Goal: Navigation & Orientation: Find specific page/section

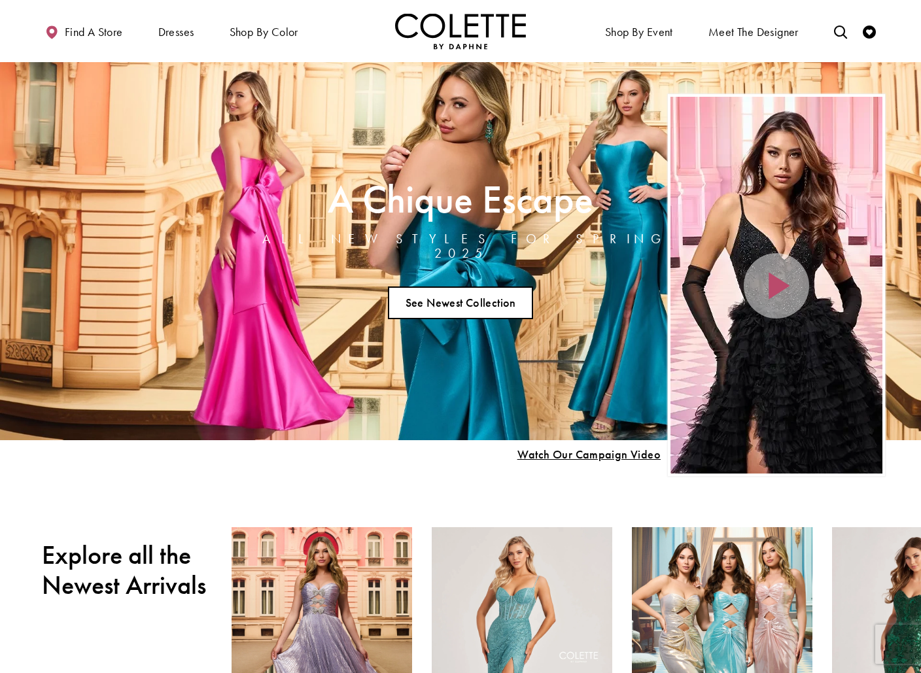
click at [505, 300] on link "See Newest Collection" at bounding box center [460, 302] width 145 height 33
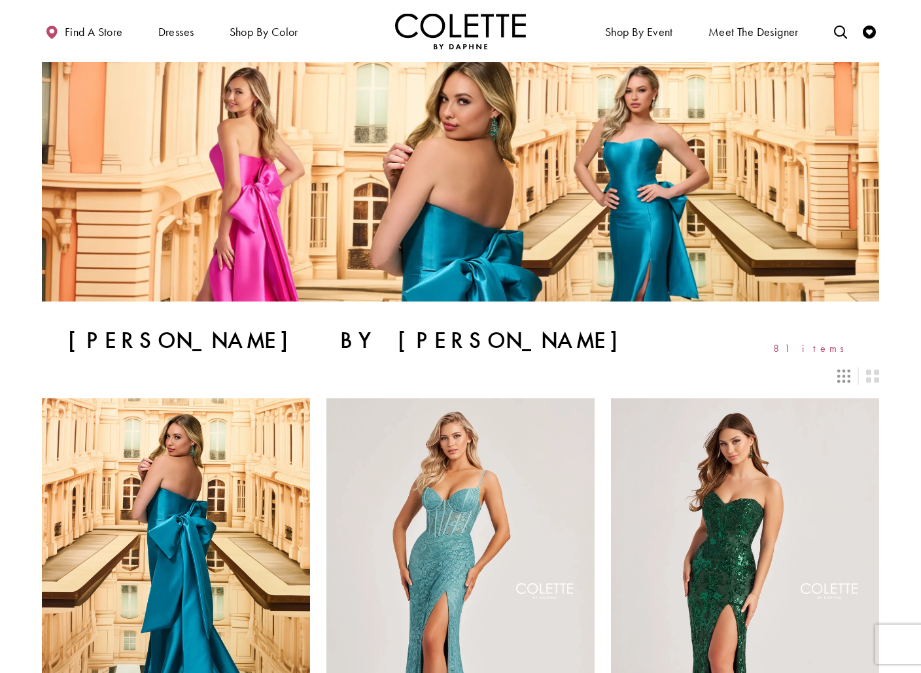
click at [102, 109] on img at bounding box center [460, 181] width 837 height 239
click at [449, 31] on img "Visit Home Page" at bounding box center [460, 31] width 131 height 36
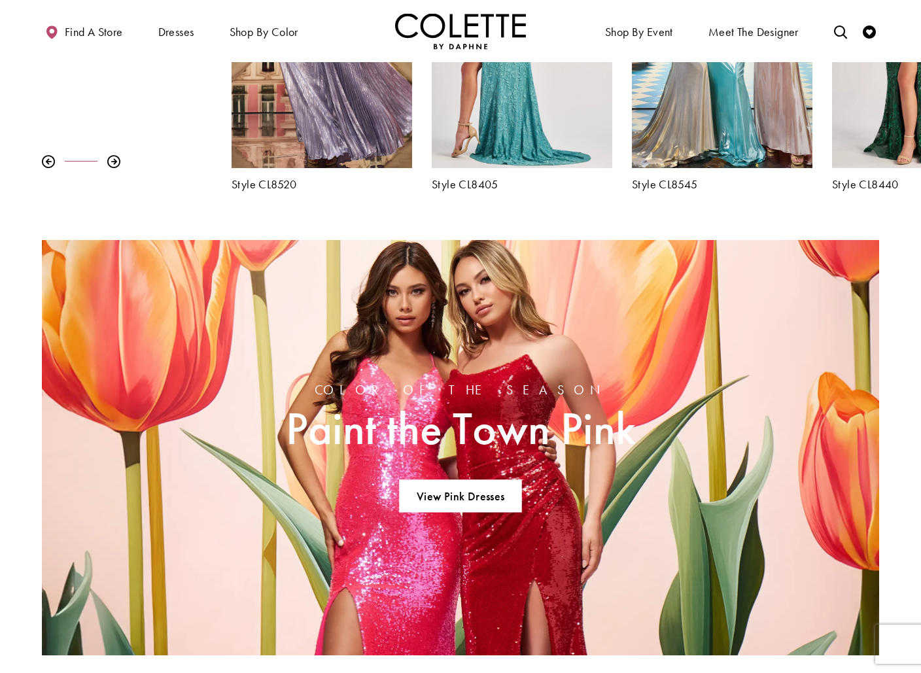
scroll to position [304, 0]
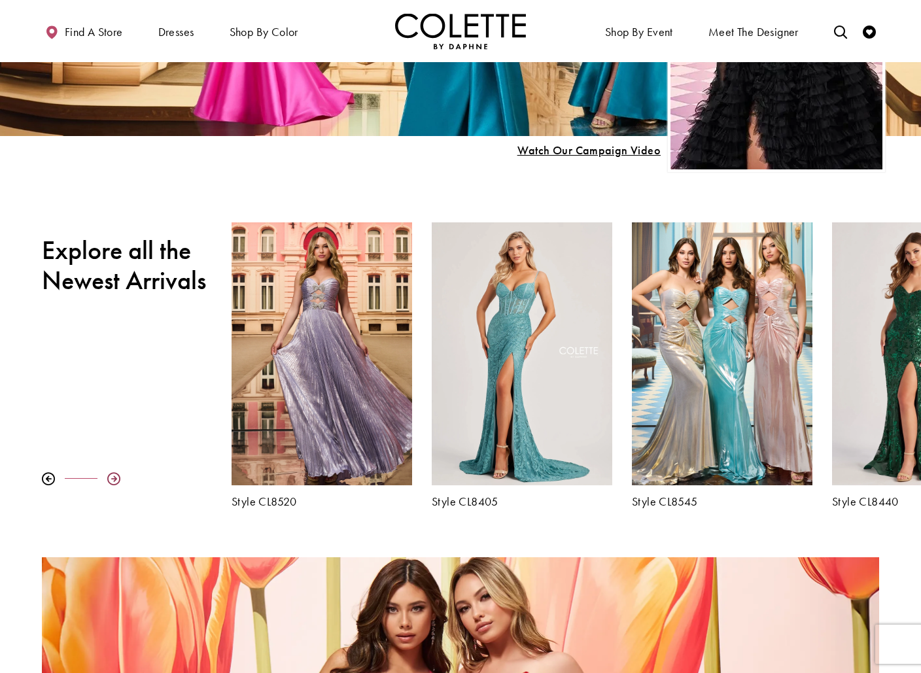
click at [119, 476] on div at bounding box center [113, 478] width 13 height 13
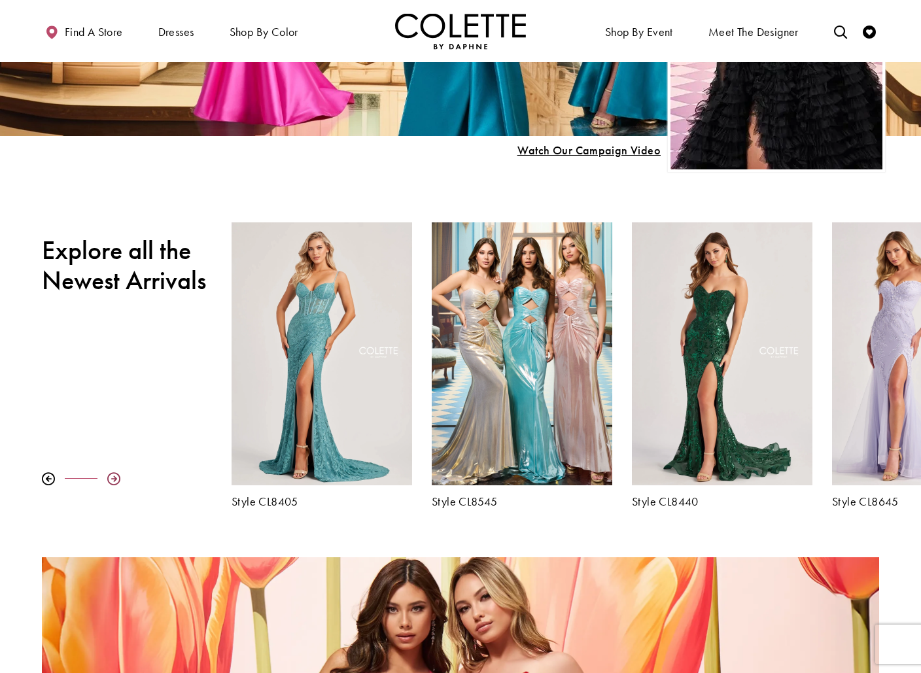
click at [119, 476] on div at bounding box center [113, 478] width 13 height 13
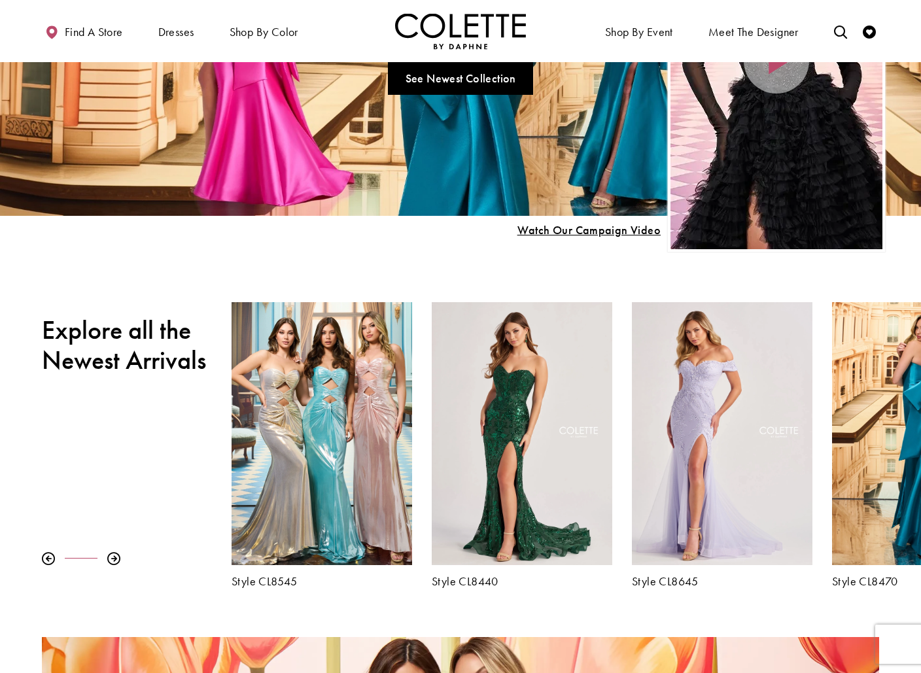
scroll to position [210, 0]
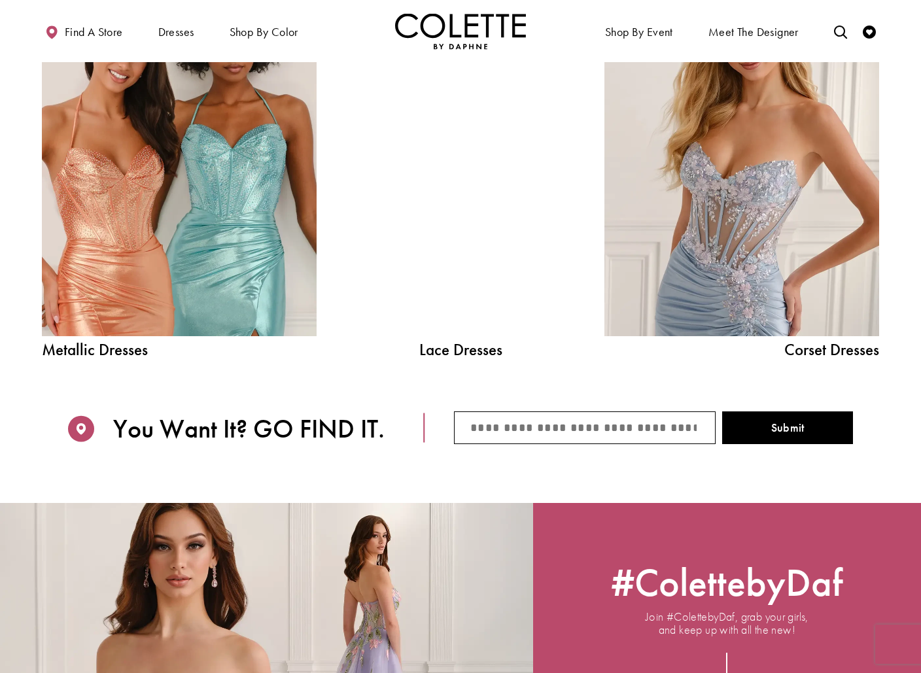
scroll to position [1451, 0]
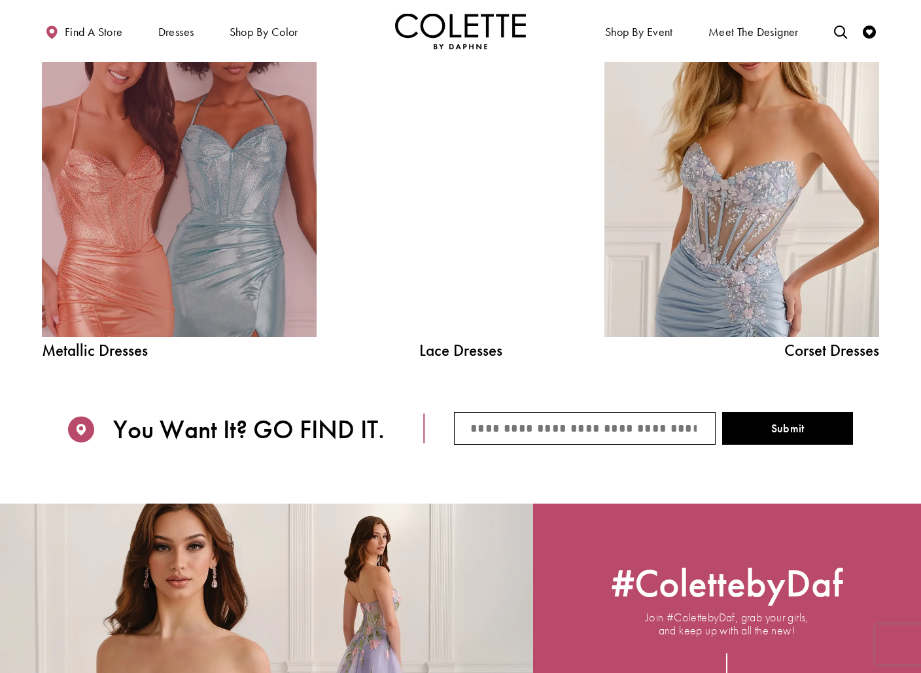
click at [206, 333] on link "Metallic Dresses Related Link" at bounding box center [179, 163] width 275 height 347
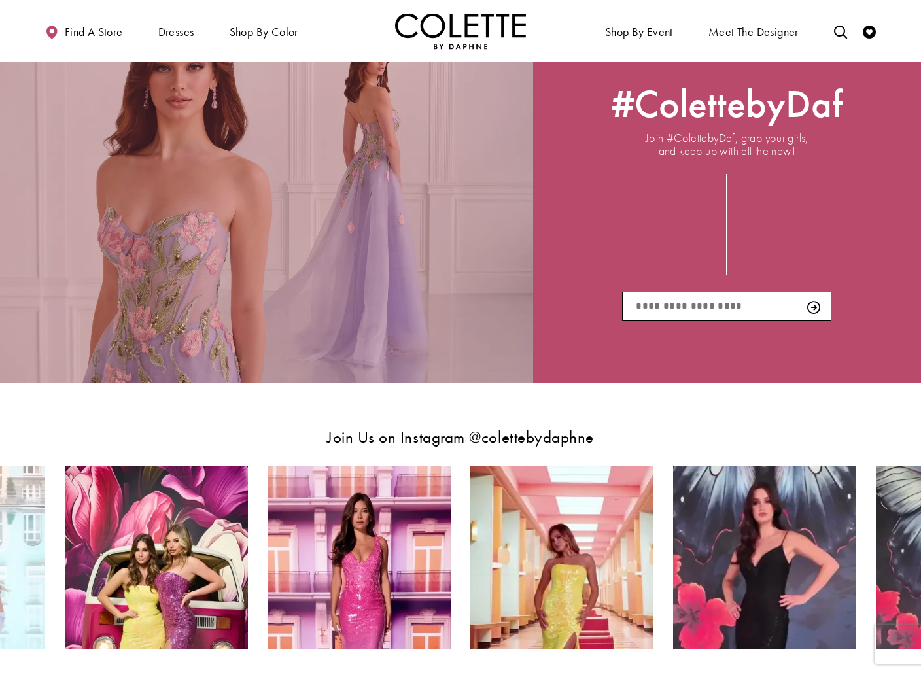
click at [449, 294] on div "#ColettebyDaf Related Link - Opens in new tab" at bounding box center [266, 203] width 533 height 358
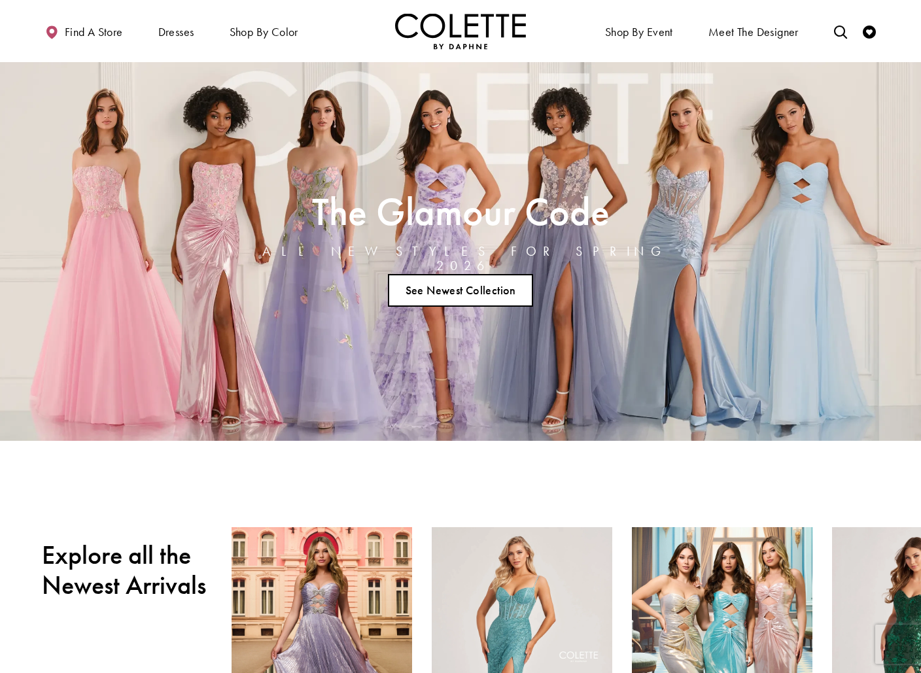
click at [499, 286] on link "See Newest Collection" at bounding box center [460, 290] width 145 height 33
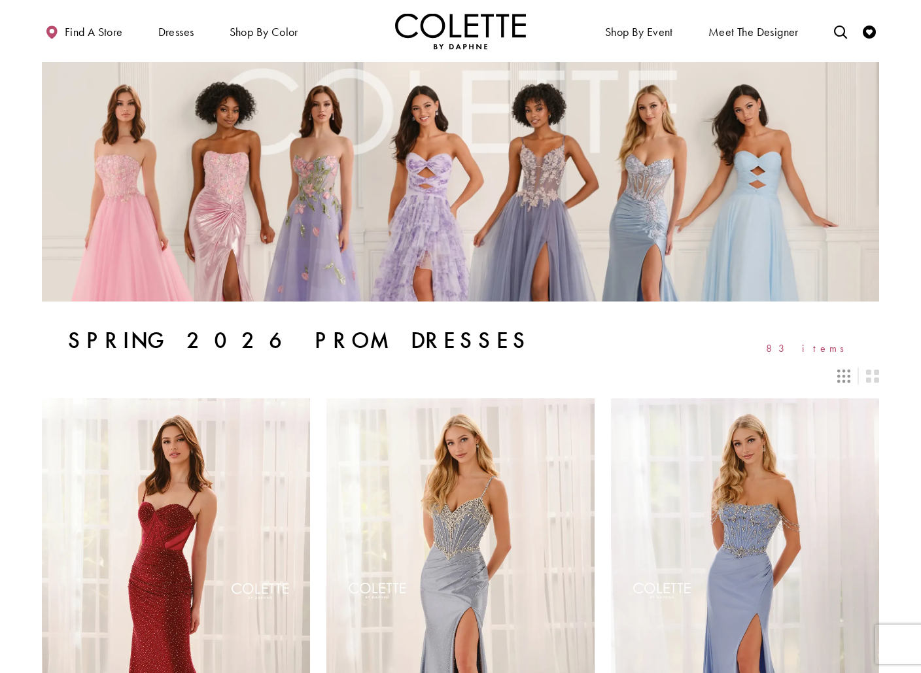
click at [488, 31] on img "Visit Home Page" at bounding box center [460, 31] width 131 height 36
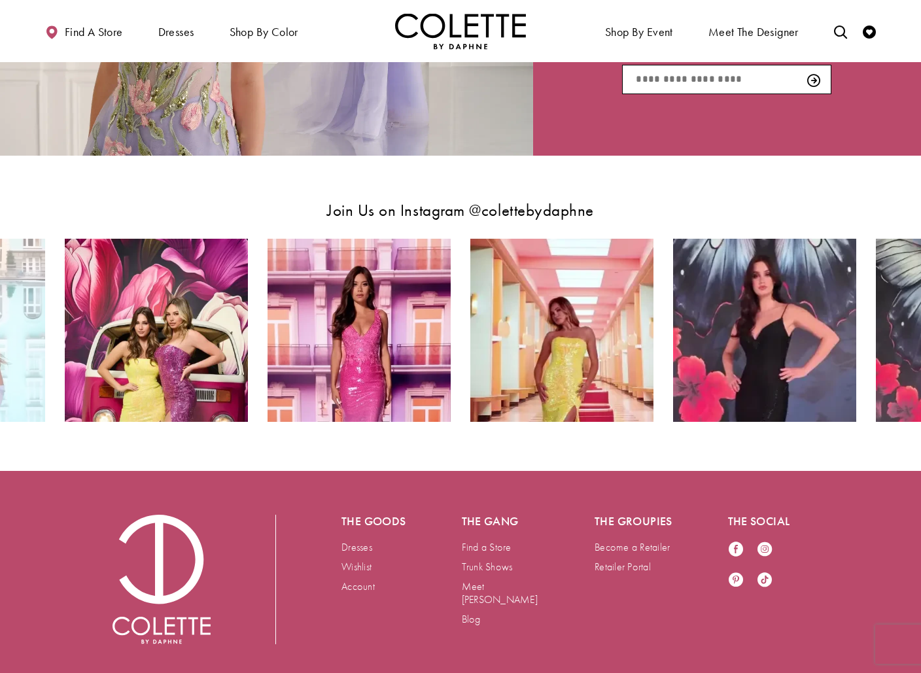
scroll to position [2195, 0]
